Goal: Transaction & Acquisition: Purchase product/service

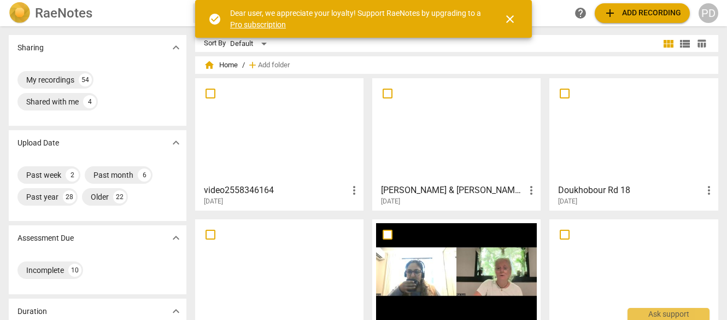
click at [638, 11] on span "add Add recording" at bounding box center [643, 13] width 78 height 13
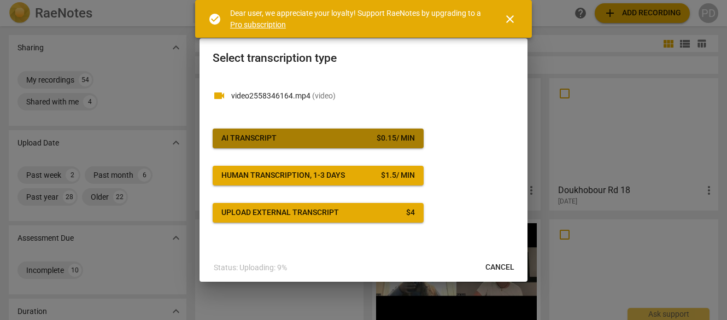
click at [328, 138] on span "AI Transcript $ 0.15 / min" at bounding box center [318, 138] width 194 height 11
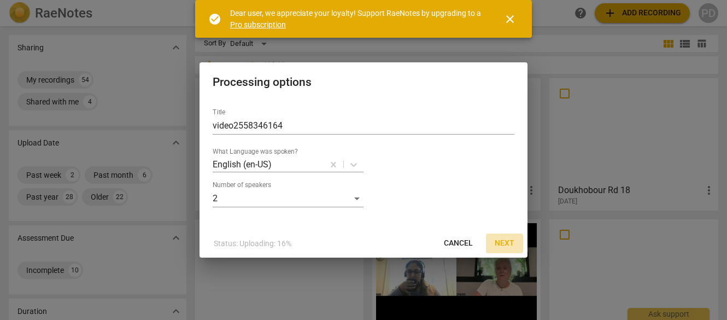
click at [507, 244] on span "Next" at bounding box center [505, 243] width 20 height 11
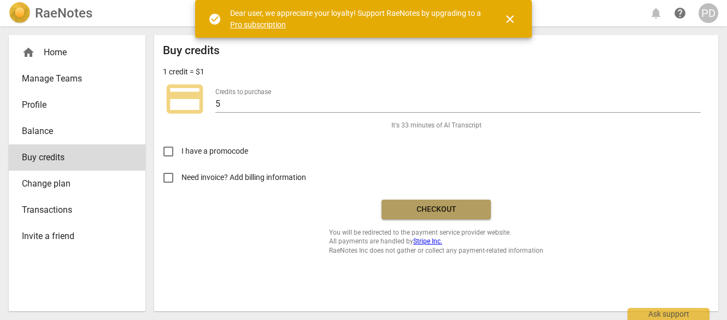
click at [406, 209] on span "Checkout" at bounding box center [436, 209] width 92 height 11
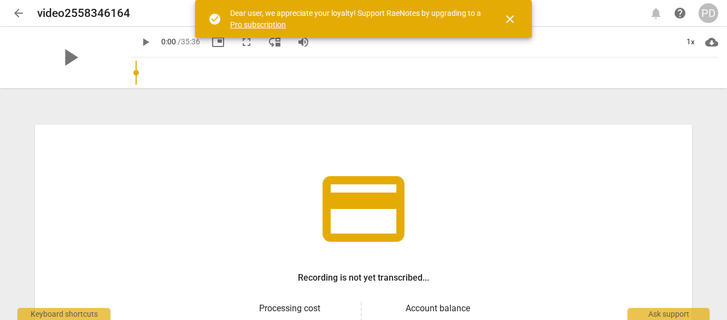
scroll to position [173, 0]
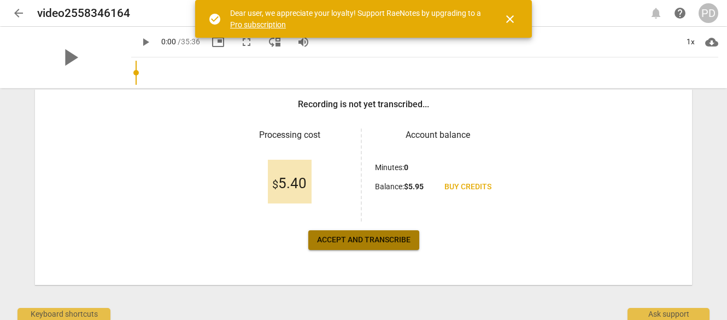
click at [348, 238] on span "Accept and transcribe" at bounding box center [364, 240] width 94 height 11
